Goal: Transaction & Acquisition: Book appointment/travel/reservation

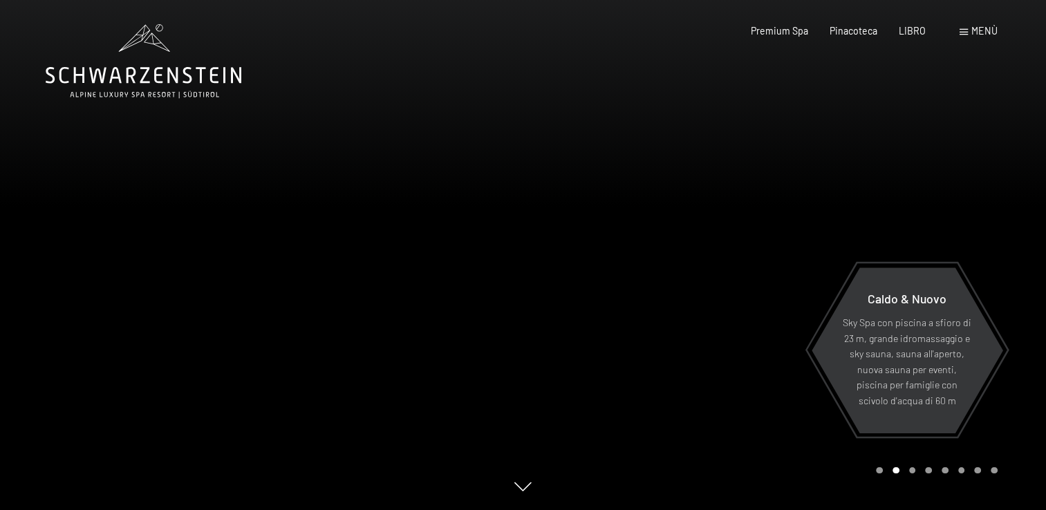
click at [963, 33] on span at bounding box center [964, 32] width 8 height 6
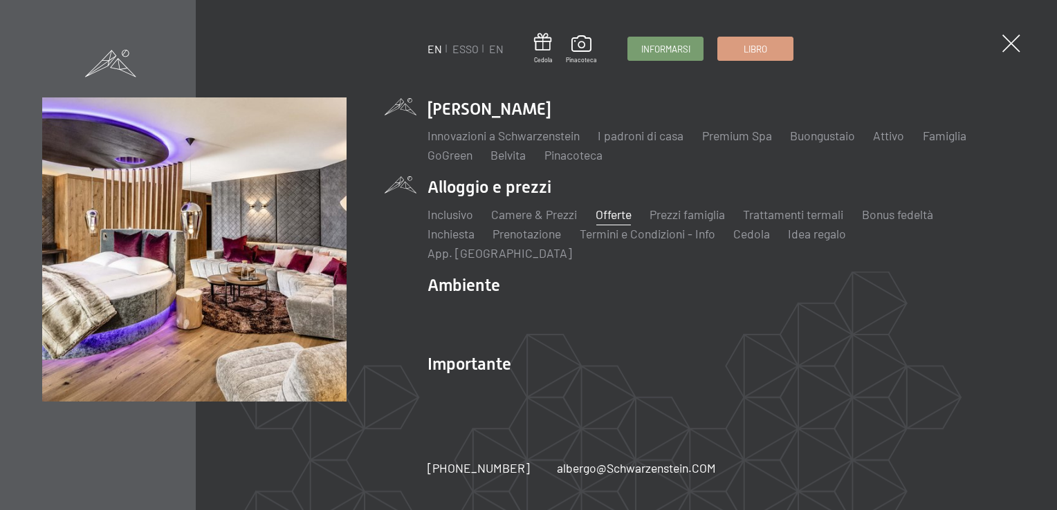
click at [611, 220] on link "Offerte" at bounding box center [613, 214] width 36 height 15
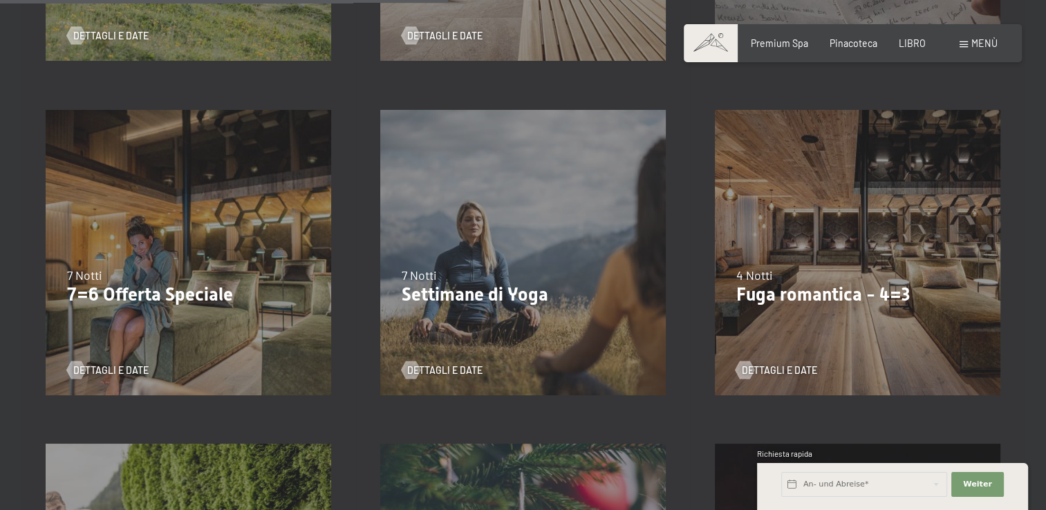
scroll to position [968, 0]
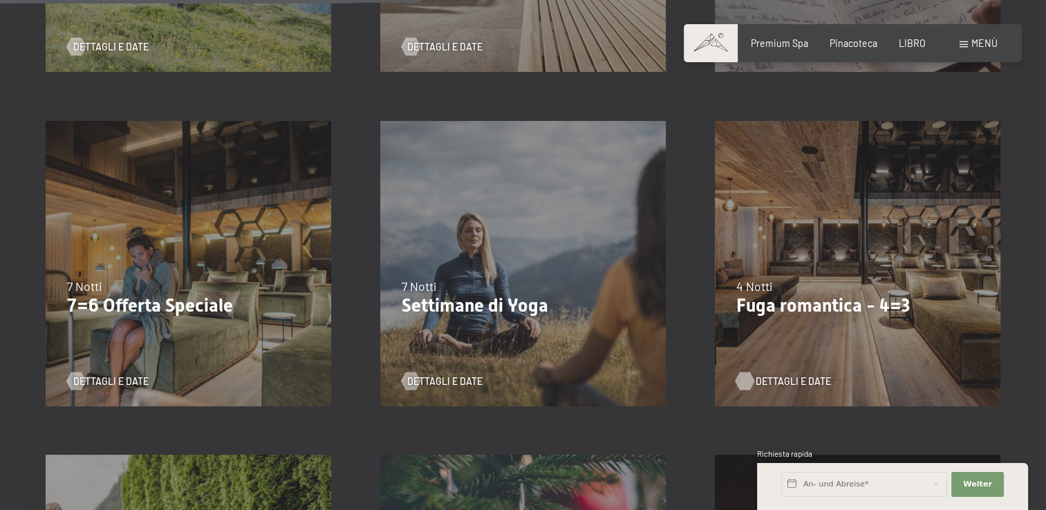
click at [759, 375] on span "Dettagli e date" at bounding box center [793, 382] width 75 height 14
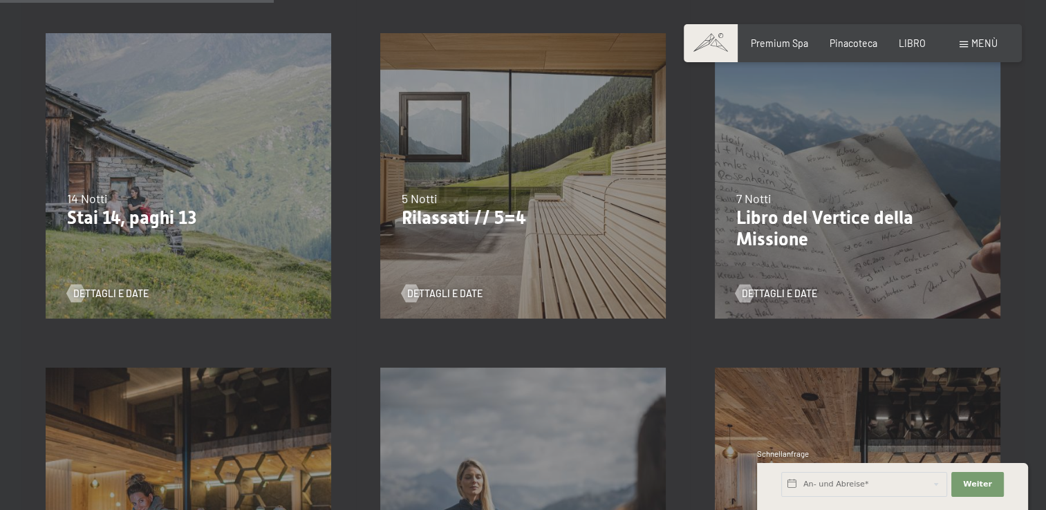
scroll to position [622, 0]
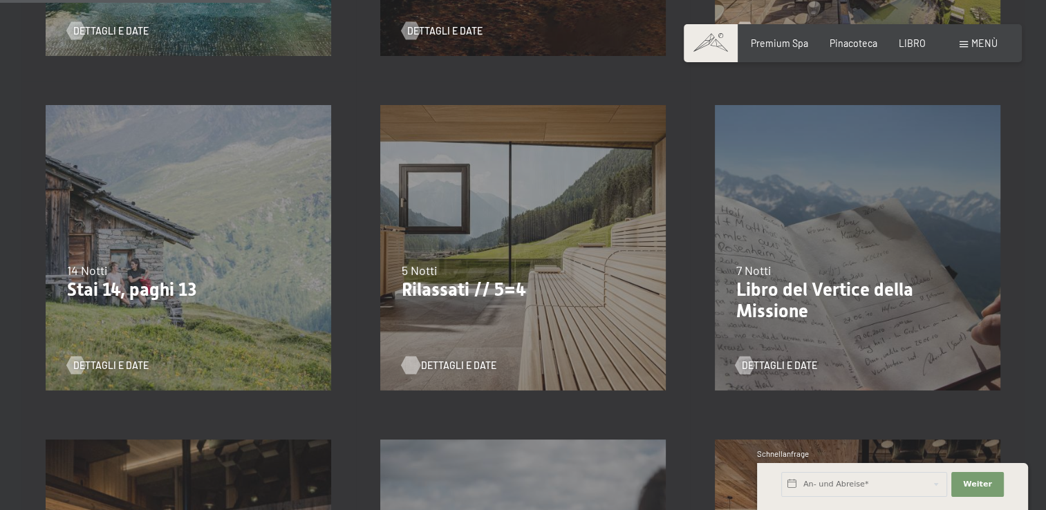
click at [412, 366] on div at bounding box center [410, 366] width 10 height 18
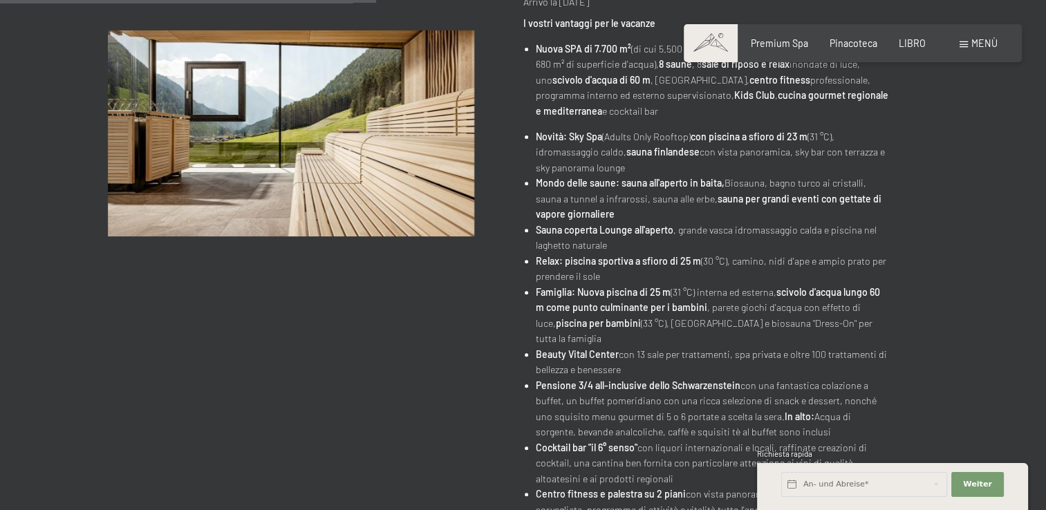
scroll to position [622, 0]
